Goal: Task Accomplishment & Management: Use online tool/utility

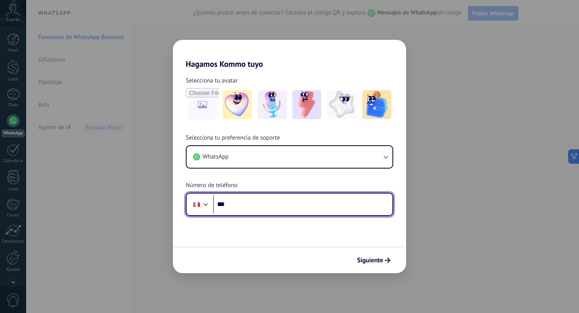
click at [344, 207] on input "***" at bounding box center [302, 204] width 179 height 18
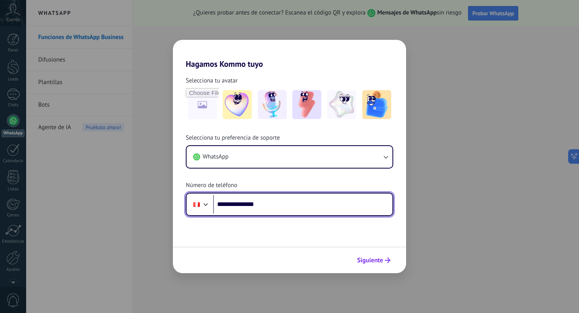
type input "**********"
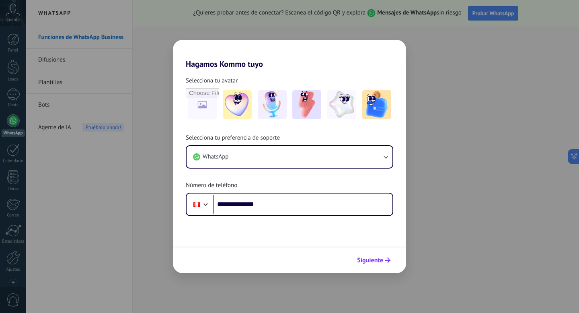
click at [361, 259] on span "Siguiente" at bounding box center [370, 260] width 26 height 6
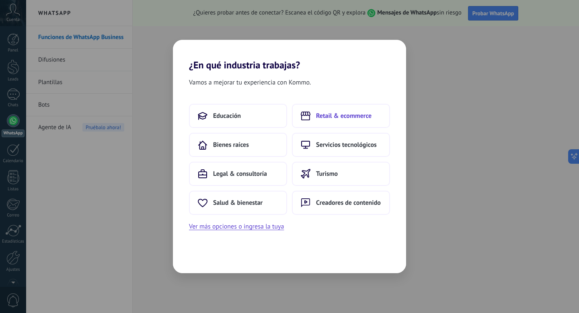
click at [325, 113] on span "Retail & ecommerce" at bounding box center [343, 116] width 55 height 8
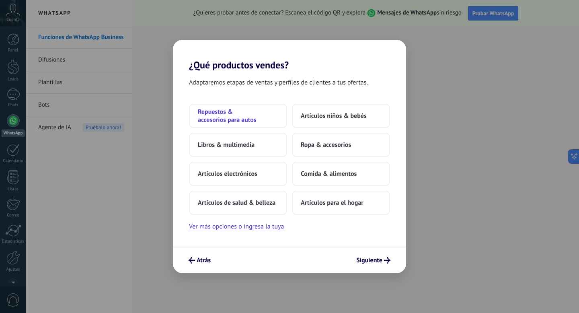
click at [258, 113] on span "Repuestos & accesorios para autos" at bounding box center [238, 116] width 80 height 16
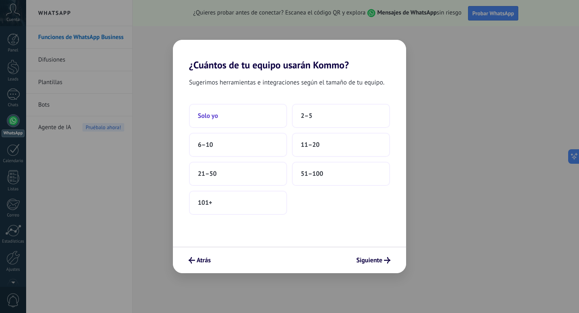
click at [267, 116] on button "Solo yo" at bounding box center [238, 116] width 98 height 24
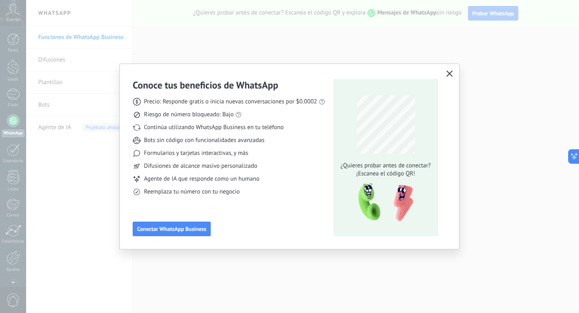
click at [449, 74] on use "button" at bounding box center [449, 73] width 6 height 6
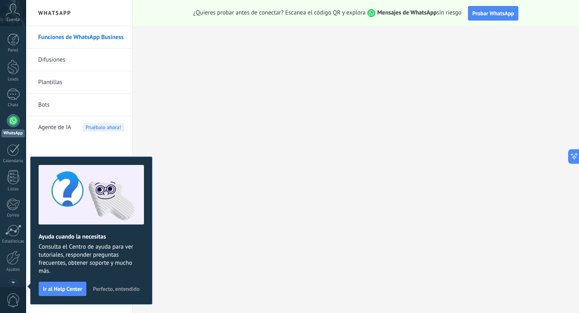
click at [109, 289] on span "Perfecto, entendido" at bounding box center [116, 289] width 47 height 6
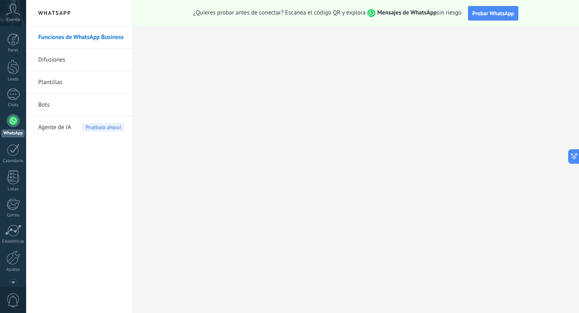
click at [16, 6] on icon at bounding box center [13, 10] width 14 height 12
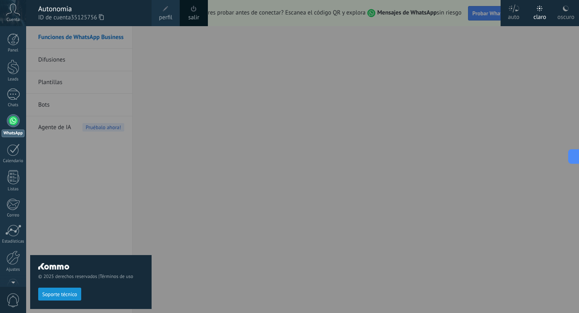
click at [286, 87] on div at bounding box center [315, 156] width 579 height 313
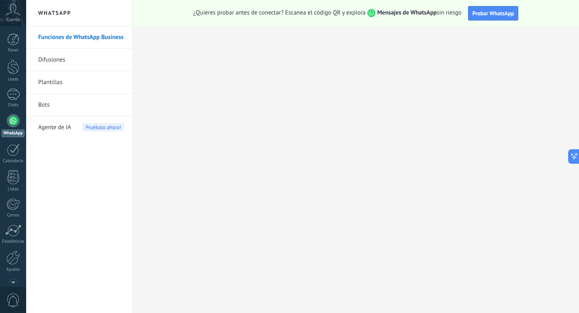
click at [10, 15] on icon at bounding box center [13, 10] width 14 height 12
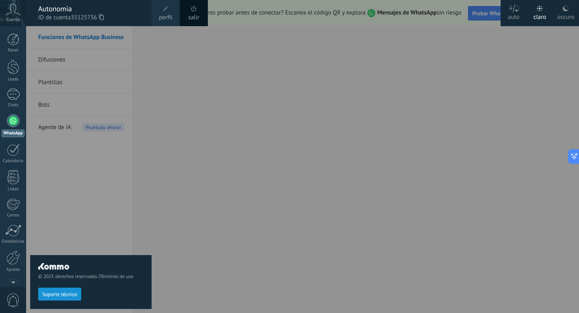
click at [169, 12] on span at bounding box center [165, 8] width 9 height 9
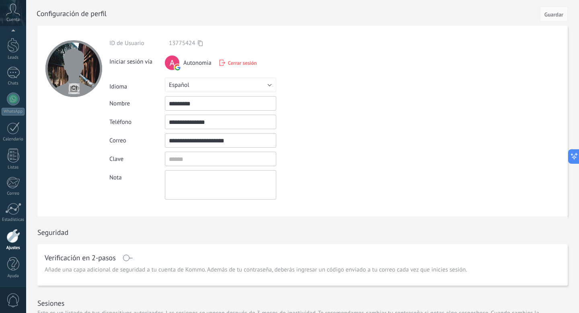
click at [73, 86] on input "file" at bounding box center [73, 88] width 11 height 11
type input "**********"
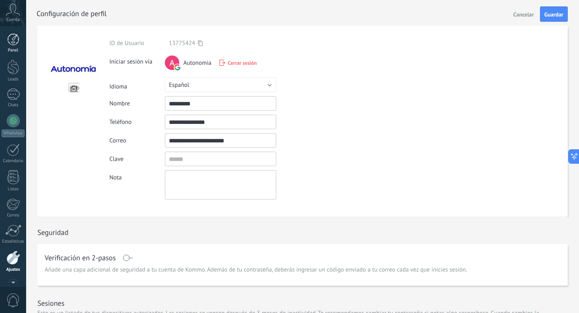
click at [14, 39] on div at bounding box center [13, 39] width 12 height 12
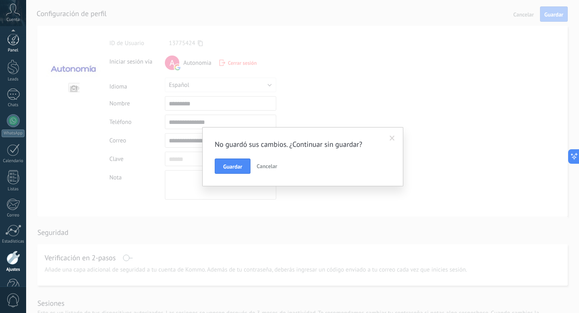
scroll to position [22, 0]
click at [231, 160] on button "Guardar" at bounding box center [233, 165] width 36 height 15
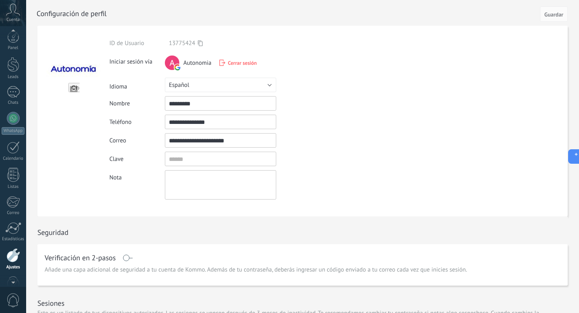
scroll to position [0, 0]
click at [13, 43] on div at bounding box center [13, 39] width 12 height 12
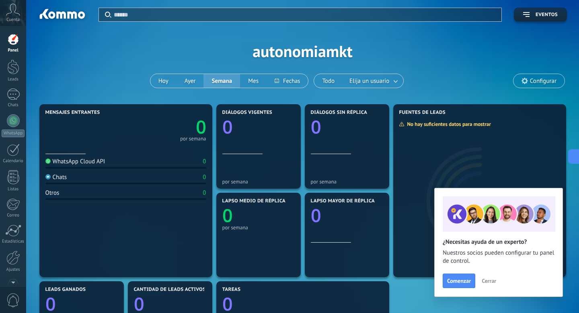
click at [492, 282] on span "Cerrar" at bounding box center [488, 281] width 14 height 6
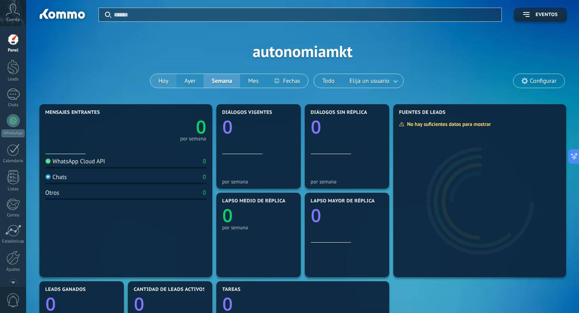
click at [167, 84] on button "Hoy" at bounding box center [163, 81] width 26 height 14
click at [13, 123] on div at bounding box center [13, 120] width 13 height 13
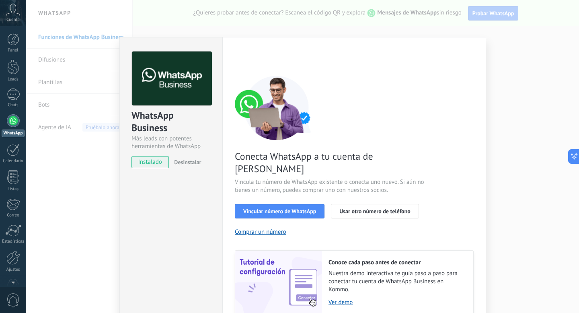
scroll to position [25, 0]
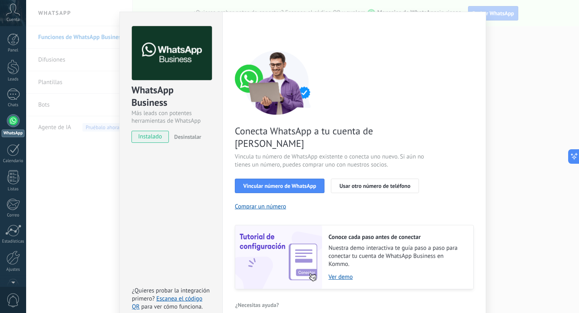
click at [161, 135] on span "instalado" at bounding box center [150, 137] width 37 height 12
click at [343, 273] on link "Ver demo" at bounding box center [396, 277] width 137 height 8
click at [75, 68] on div "WhatsApp Business Más leads con potentes herramientas de WhatsApp instalado Des…" at bounding box center [302, 156] width 553 height 313
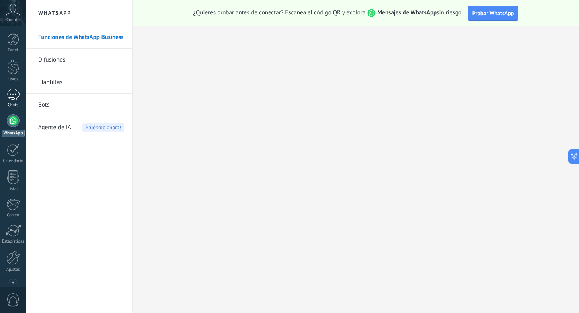
click at [13, 93] on div at bounding box center [13, 94] width 13 height 12
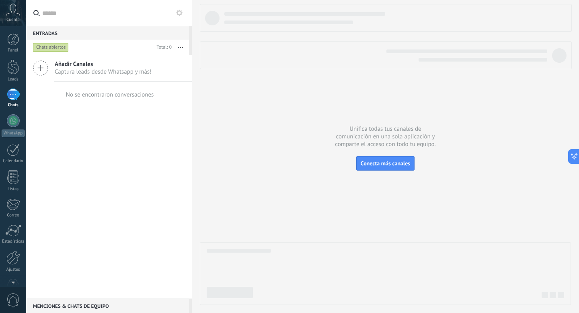
click at [40, 68] on use at bounding box center [40, 68] width 14 height 14
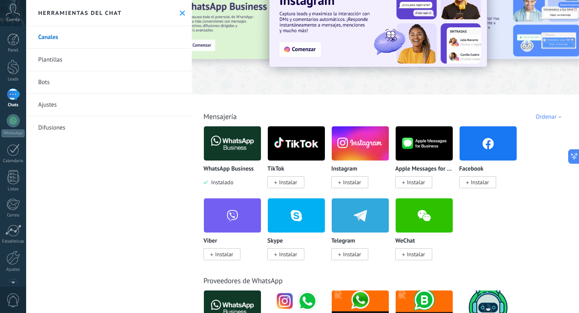
scroll to position [26, 0]
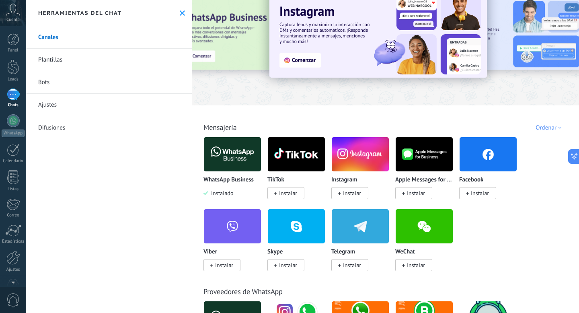
click at [282, 194] on span "Instalar" at bounding box center [288, 192] width 18 height 7
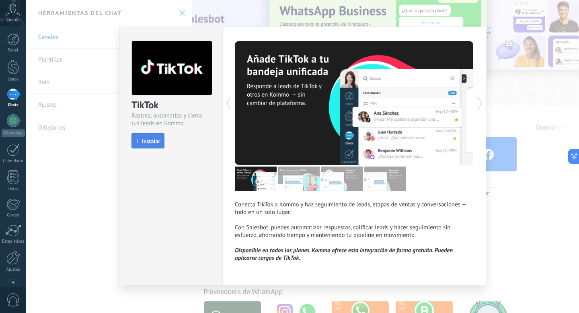
click at [147, 139] on span "Instalar" at bounding box center [151, 141] width 18 height 6
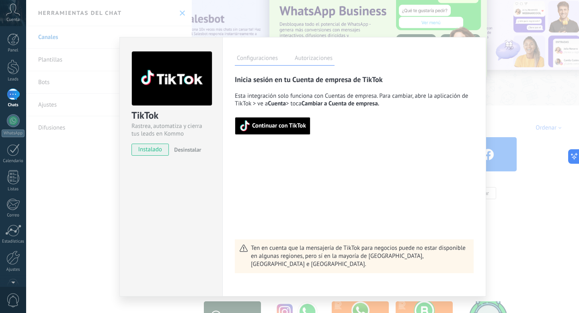
click at [293, 127] on span "Continuar con TikTok" at bounding box center [279, 126] width 54 height 6
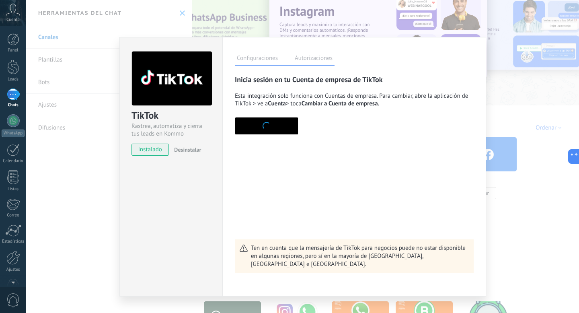
click at [116, 90] on div "TikTok Rastrea, automatiza y cierra tus leads en Kommo instalado Desinstalar Co…" at bounding box center [302, 156] width 553 height 313
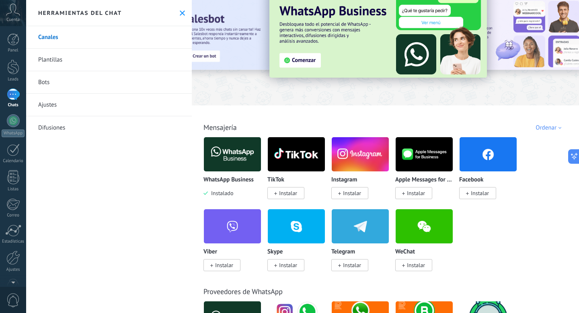
click at [281, 196] on span "Instalar" at bounding box center [288, 192] width 18 height 7
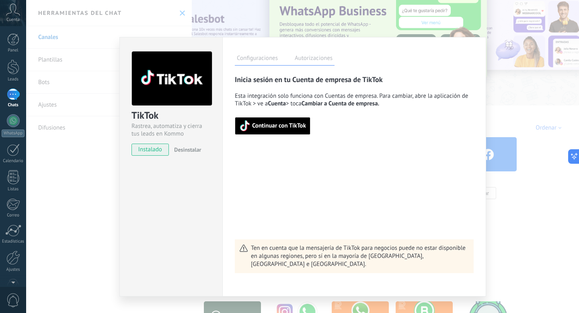
click at [257, 128] on span "Continuar con TikTok" at bounding box center [279, 126] width 54 height 6
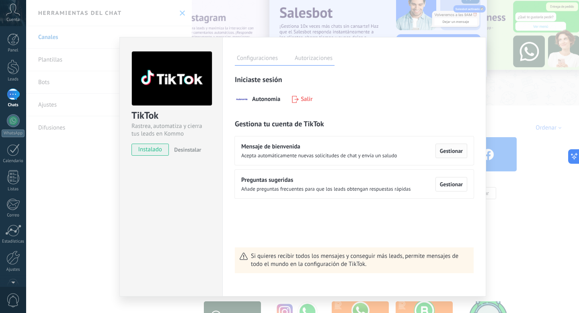
click at [453, 150] on span "Gestionar" at bounding box center [451, 151] width 23 height 6
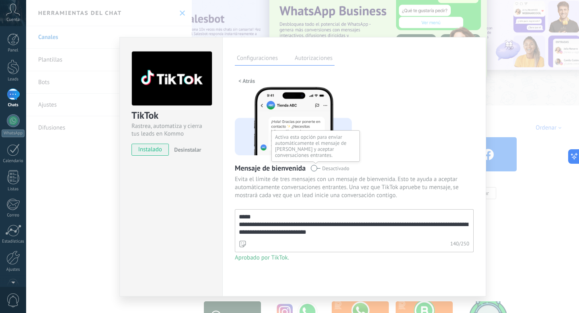
click at [314, 168] on span at bounding box center [315, 168] width 10 height 6
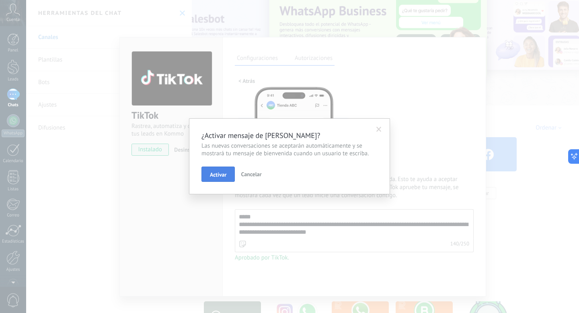
click at [226, 171] on button "Activar" at bounding box center [217, 173] width 33 height 15
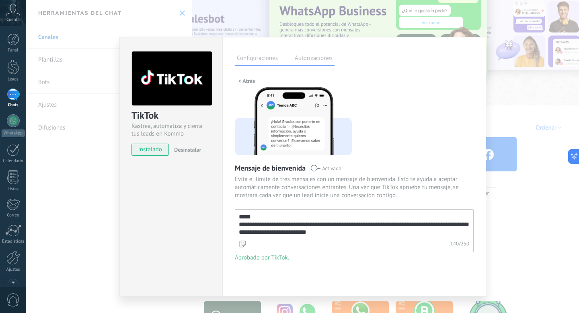
drag, startPoint x: 256, startPoint y: 182, endPoint x: 371, endPoint y: 188, distance: 115.1
click at [372, 188] on span "Evita el límite de tres mensajes con un mensaje de bienvenida. Esto te ayuda a …" at bounding box center [354, 187] width 239 height 24
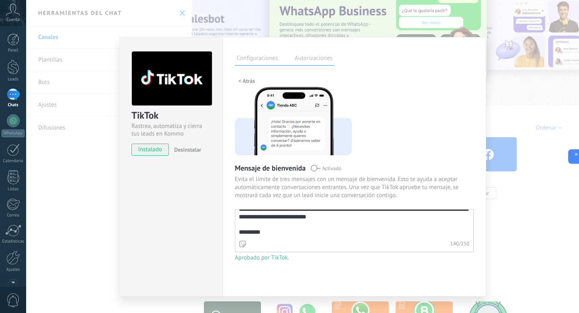
scroll to position [0, 0]
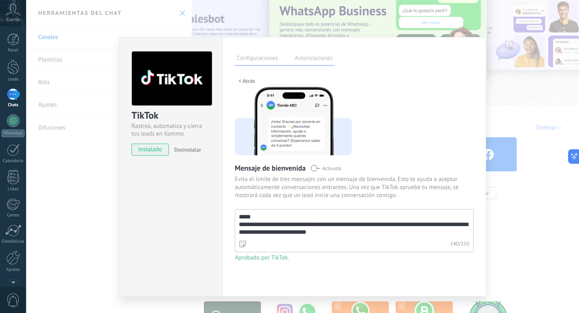
click at [319, 60] on label "Autorizaciones" at bounding box center [314, 59] width 42 height 12
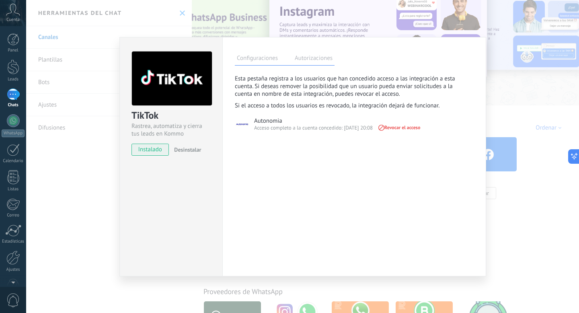
click at [247, 58] on label "Configuraciones" at bounding box center [257, 59] width 45 height 12
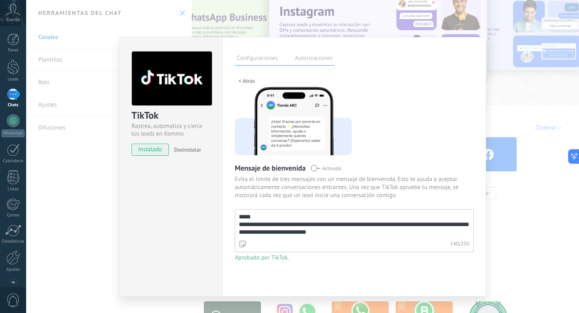
click at [383, 264] on div "**********" at bounding box center [354, 174] width 239 height 198
click at [515, 25] on div "**********" at bounding box center [302, 156] width 553 height 313
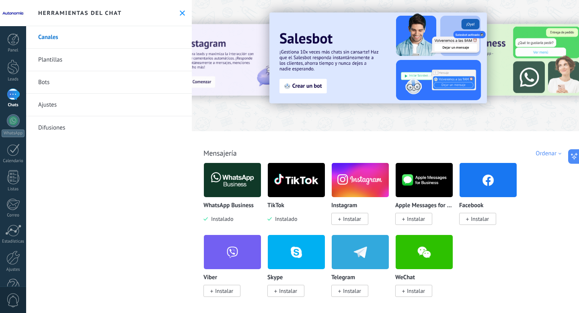
click at [469, 222] on span "Instalar" at bounding box center [477, 219] width 37 height 12
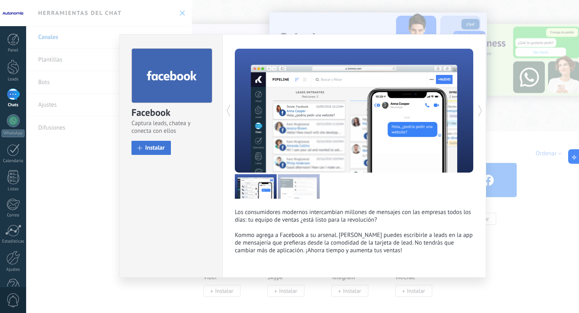
click at [170, 150] on button "Instalar" at bounding box center [150, 148] width 39 height 14
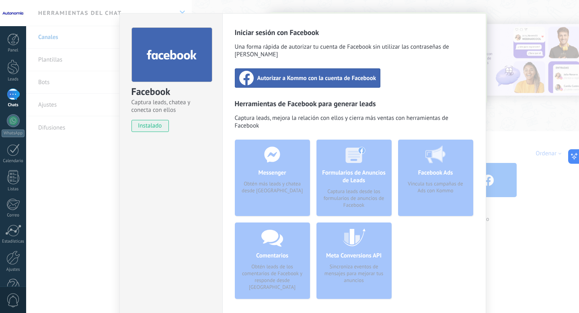
scroll to position [18, 0]
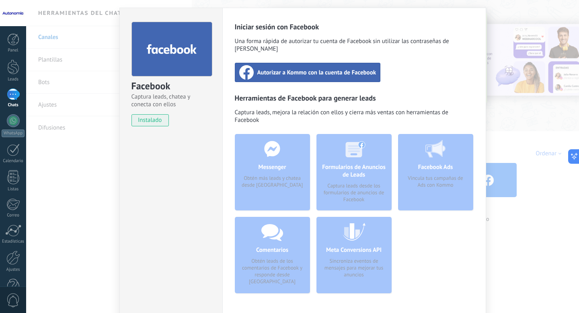
click at [323, 68] on span "Autorizar a Kommo con la cuenta de Facebook" at bounding box center [316, 72] width 119 height 8
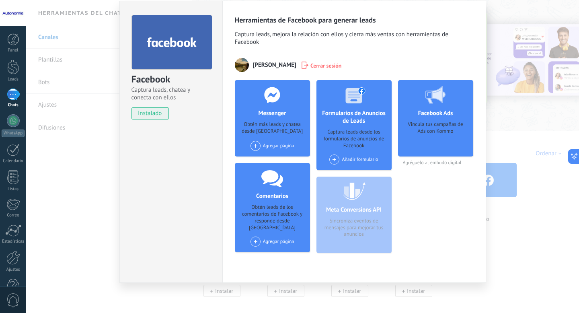
scroll to position [0, 0]
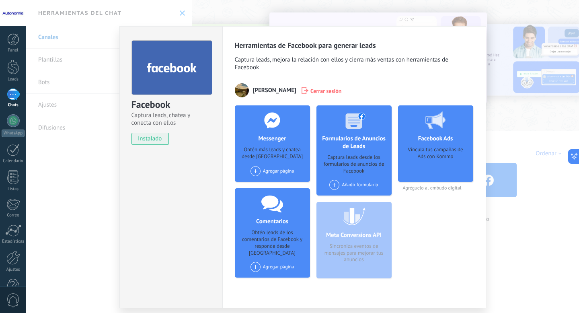
click at [496, 54] on div "Facebook Captura leads, chatea y conecta con ellos instalado Desinstalar Herram…" at bounding box center [302, 156] width 553 height 313
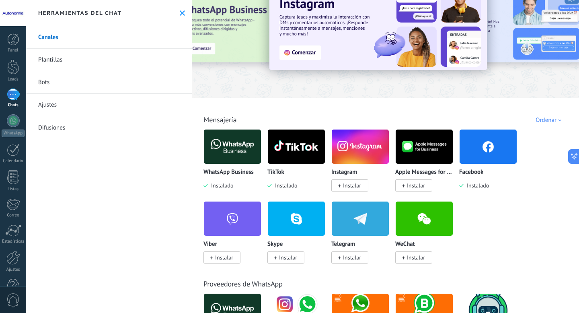
scroll to position [34, 0]
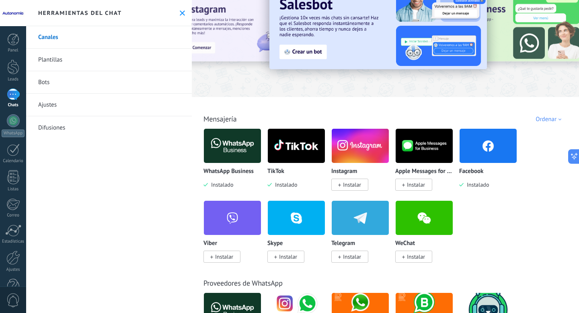
click at [359, 183] on span "Instalar" at bounding box center [352, 184] width 18 height 7
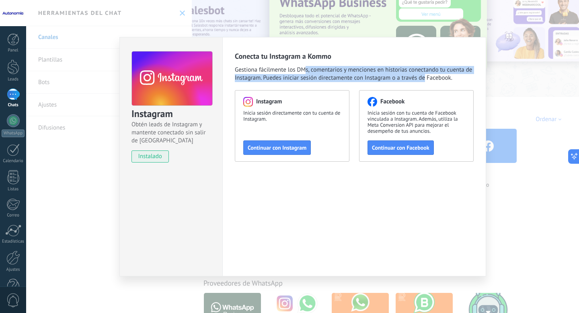
drag, startPoint x: 305, startPoint y: 72, endPoint x: 423, endPoint y: 80, distance: 118.9
click at [423, 80] on span "Gestiona fácilmente los DMs, comentarios y menciones en historias conectando tu…" at bounding box center [354, 74] width 239 height 16
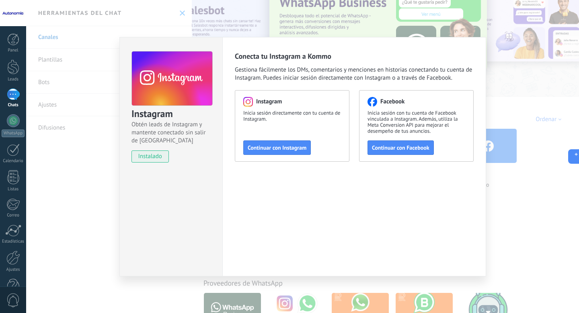
click at [437, 78] on span "Gestiona fácilmente los DMs, comentarios y menciones en historias conectando tu…" at bounding box center [354, 74] width 239 height 16
click at [424, 148] on span "Continuar con Facebook" at bounding box center [400, 148] width 57 height 6
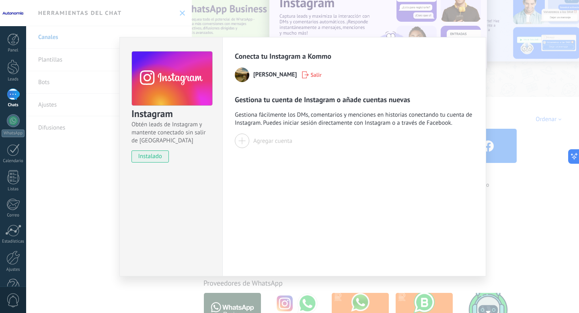
click at [500, 120] on div "Instagram Obtén leads de Instagram y mantente conectado sin salir de Kommo inst…" at bounding box center [302, 156] width 553 height 313
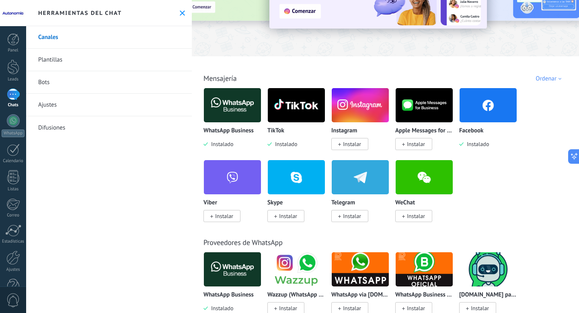
scroll to position [77, 0]
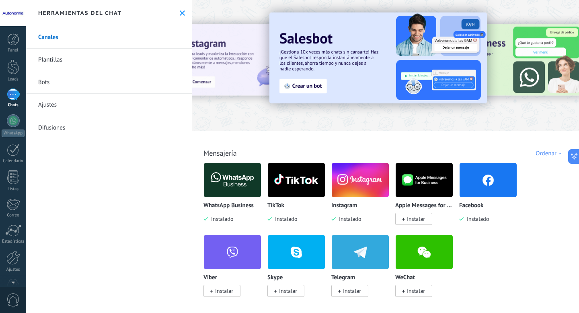
click at [13, 95] on div at bounding box center [13, 94] width 13 height 12
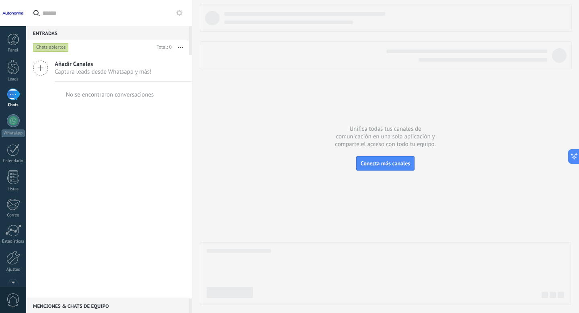
click at [43, 69] on icon at bounding box center [40, 67] width 15 height 15
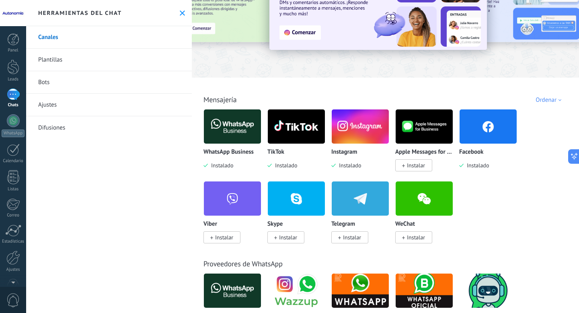
scroll to position [57, 0]
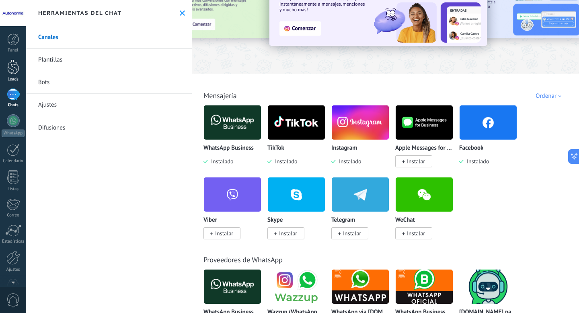
click at [11, 66] on div at bounding box center [13, 66] width 12 height 15
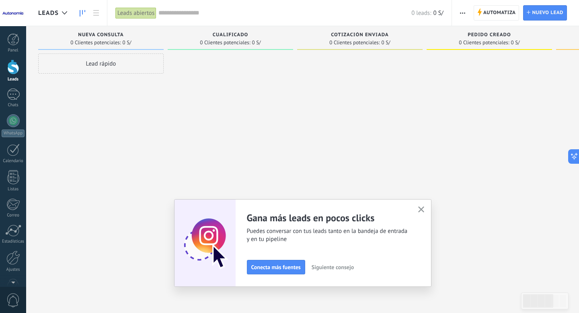
click at [123, 66] on div "Lead rápido" at bounding box center [100, 63] width 125 height 20
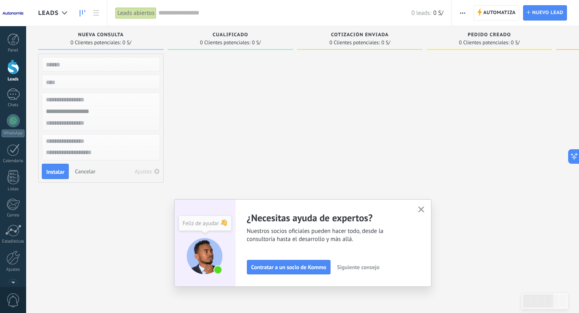
click at [86, 173] on span "Cancelar" at bounding box center [85, 171] width 20 height 7
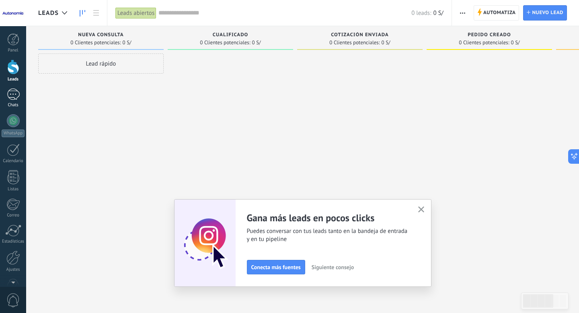
click at [13, 94] on div at bounding box center [13, 94] width 13 height 12
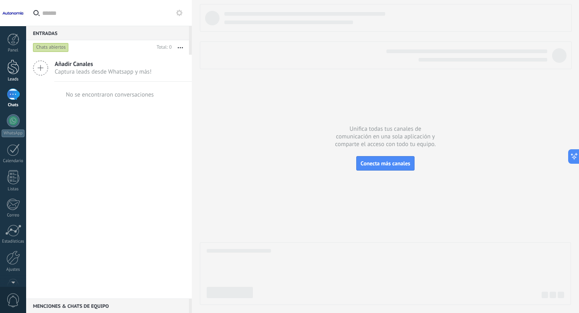
click at [15, 65] on div at bounding box center [13, 66] width 12 height 15
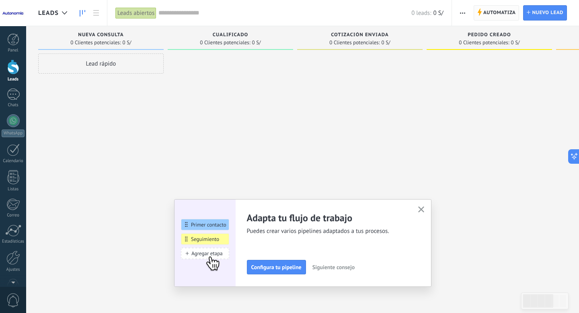
click at [489, 13] on span "Automatiza" at bounding box center [499, 13] width 33 height 14
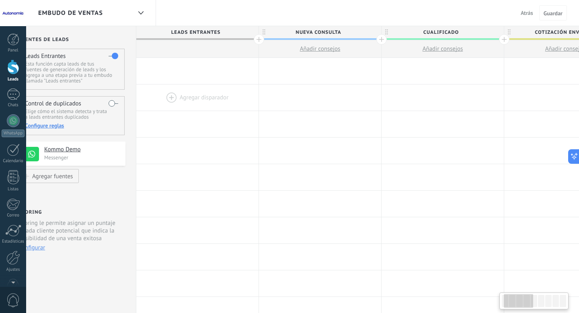
scroll to position [0, 51]
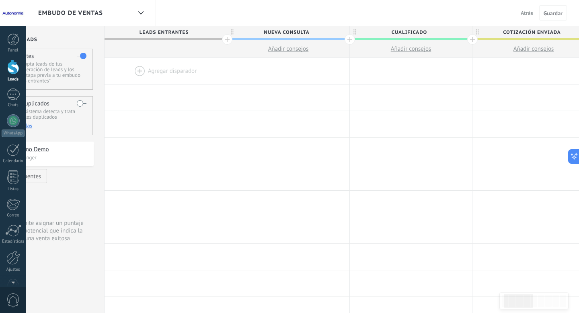
click at [140, 69] on div at bounding box center [165, 71] width 122 height 26
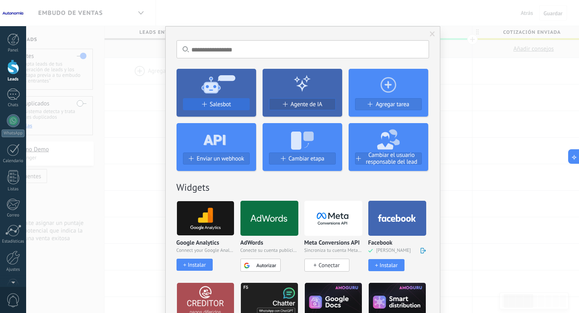
click at [225, 105] on span "Salesbot" at bounding box center [220, 104] width 21 height 7
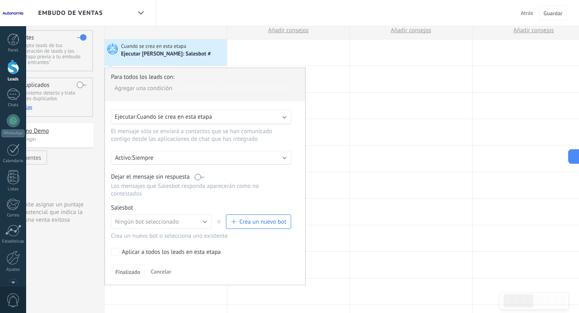
scroll to position [23, 0]
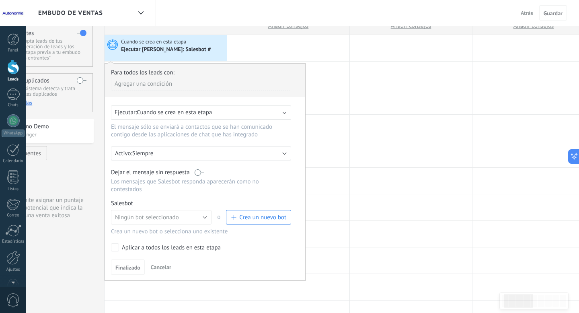
click at [262, 221] on span "Crea un nuevo bot" at bounding box center [262, 217] width 47 height 8
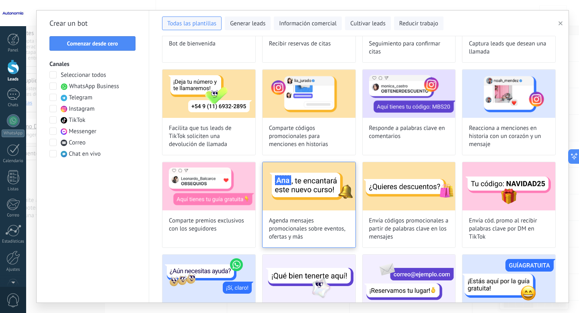
scroll to position [0, 0]
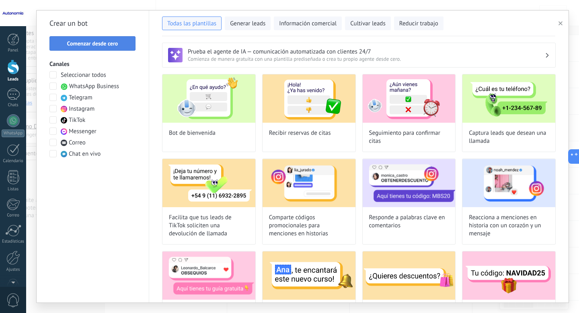
click at [118, 42] on span "Comenzar desde cero" at bounding box center [92, 44] width 77 height 6
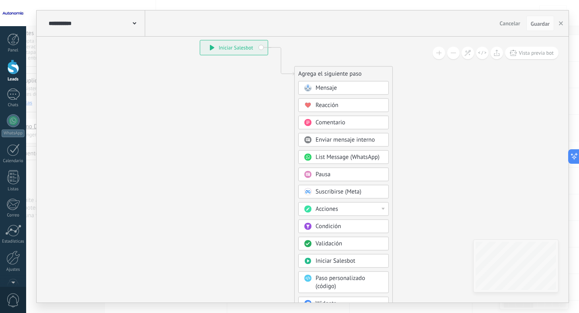
click at [133, 24] on icon at bounding box center [135, 23] width 4 height 2
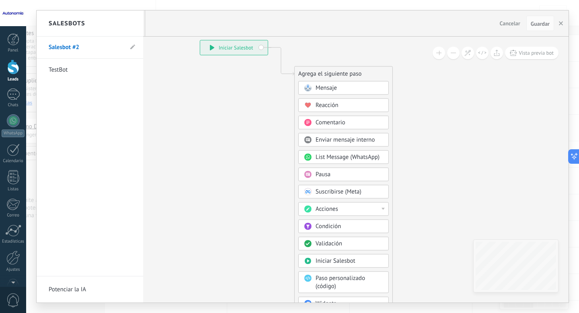
click at [172, 52] on div at bounding box center [303, 156] width 532 height 292
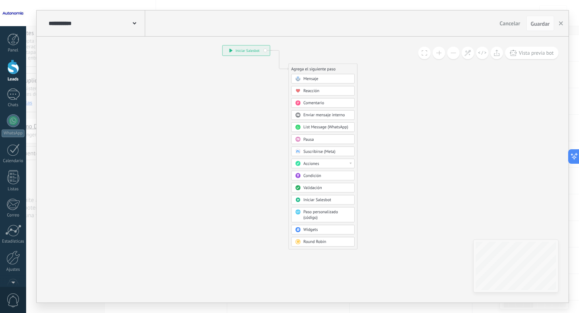
click at [508, 24] on span "Cancelar" at bounding box center [510, 23] width 20 height 7
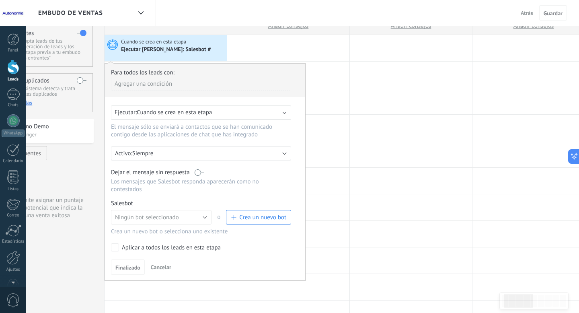
scroll to position [23, 0]
click at [268, 221] on span "Crea un nuevo bot" at bounding box center [262, 218] width 47 height 8
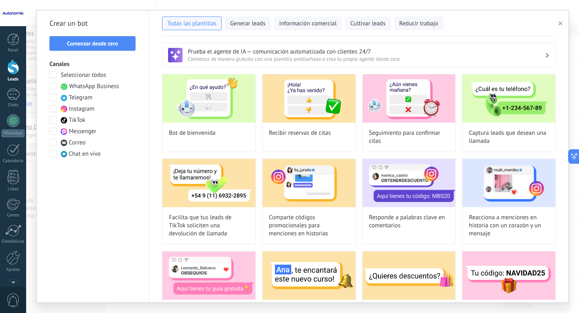
click at [53, 86] on span at bounding box center [52, 85] width 7 height 7
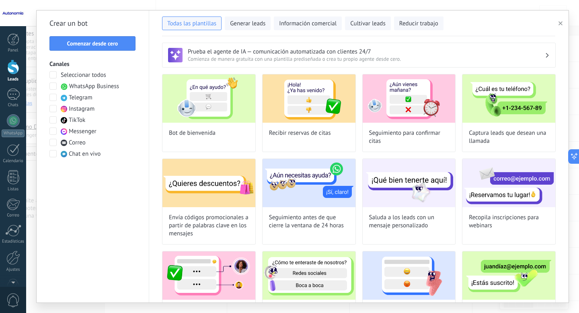
click at [53, 109] on span at bounding box center [52, 108] width 7 height 7
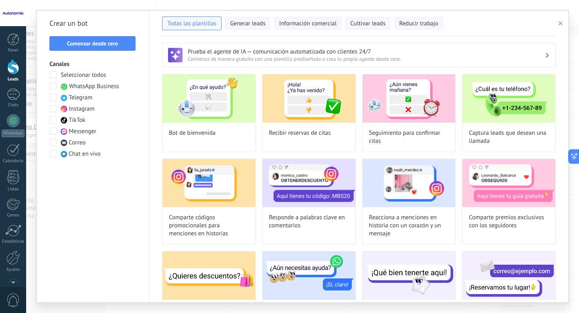
click at [54, 130] on span at bounding box center [52, 130] width 7 height 7
click at [54, 120] on span at bounding box center [52, 119] width 7 height 7
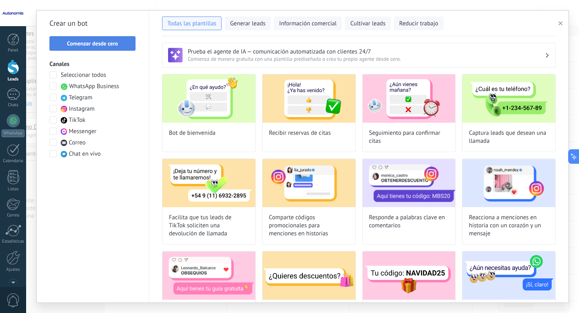
click at [115, 45] on span "Comenzar desde cero" at bounding box center [92, 44] width 51 height 6
